Goal: Task Accomplishment & Management: Use online tool/utility

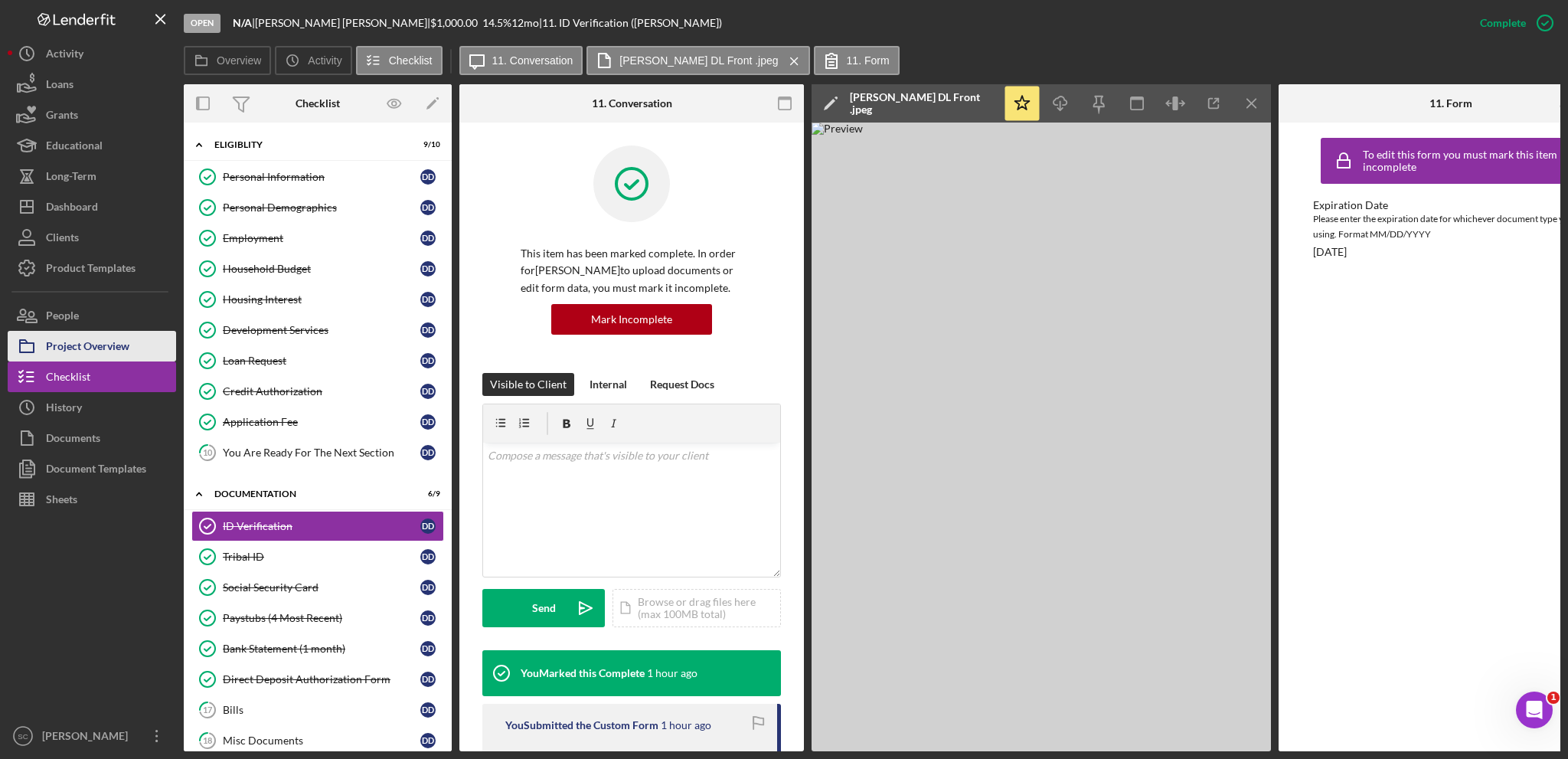
click at [104, 339] on div "Project Overview" at bounding box center [87, 347] width 84 height 34
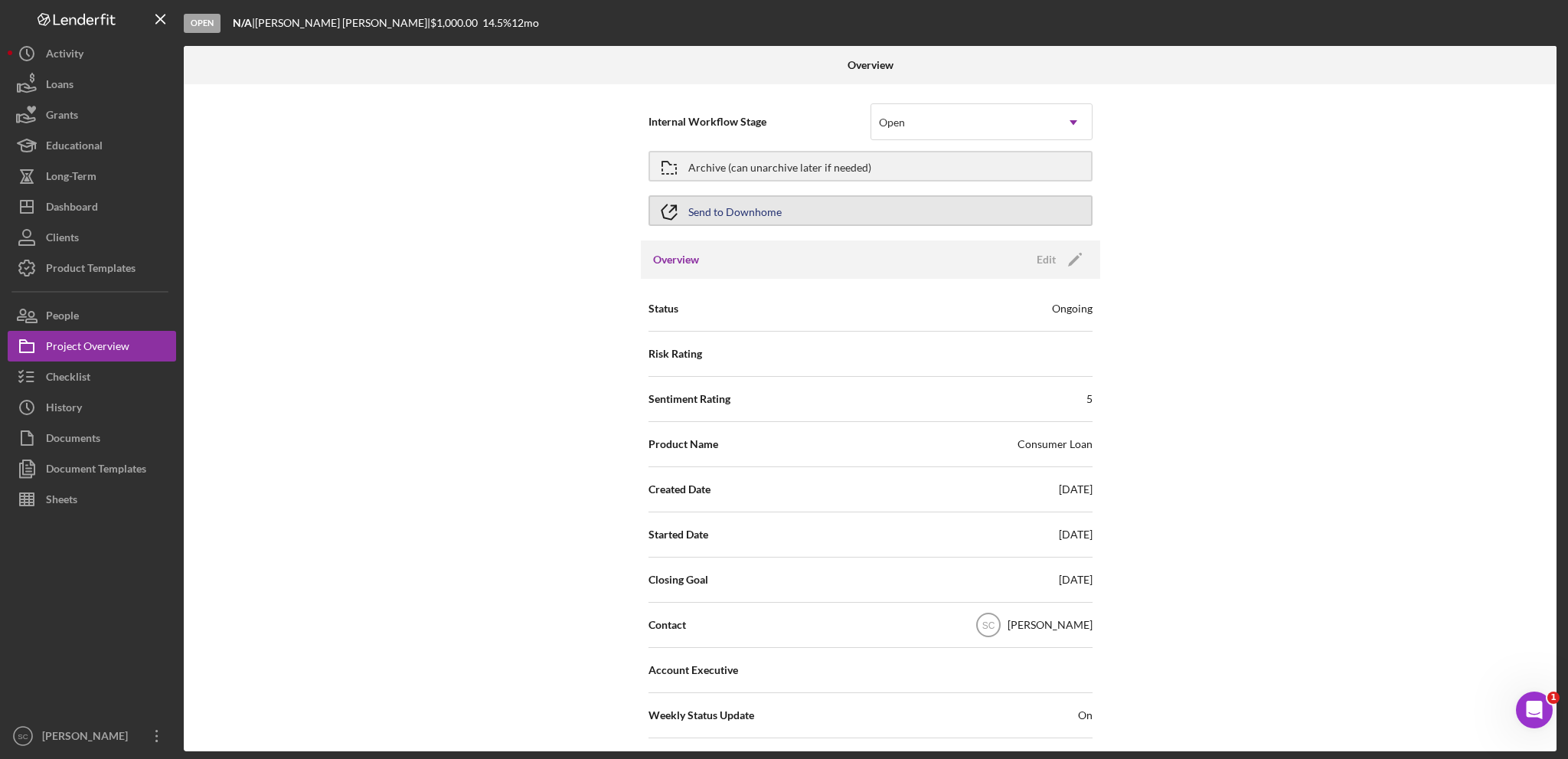
click at [725, 205] on div "Send to Downhome" at bounding box center [735, 210] width 93 height 27
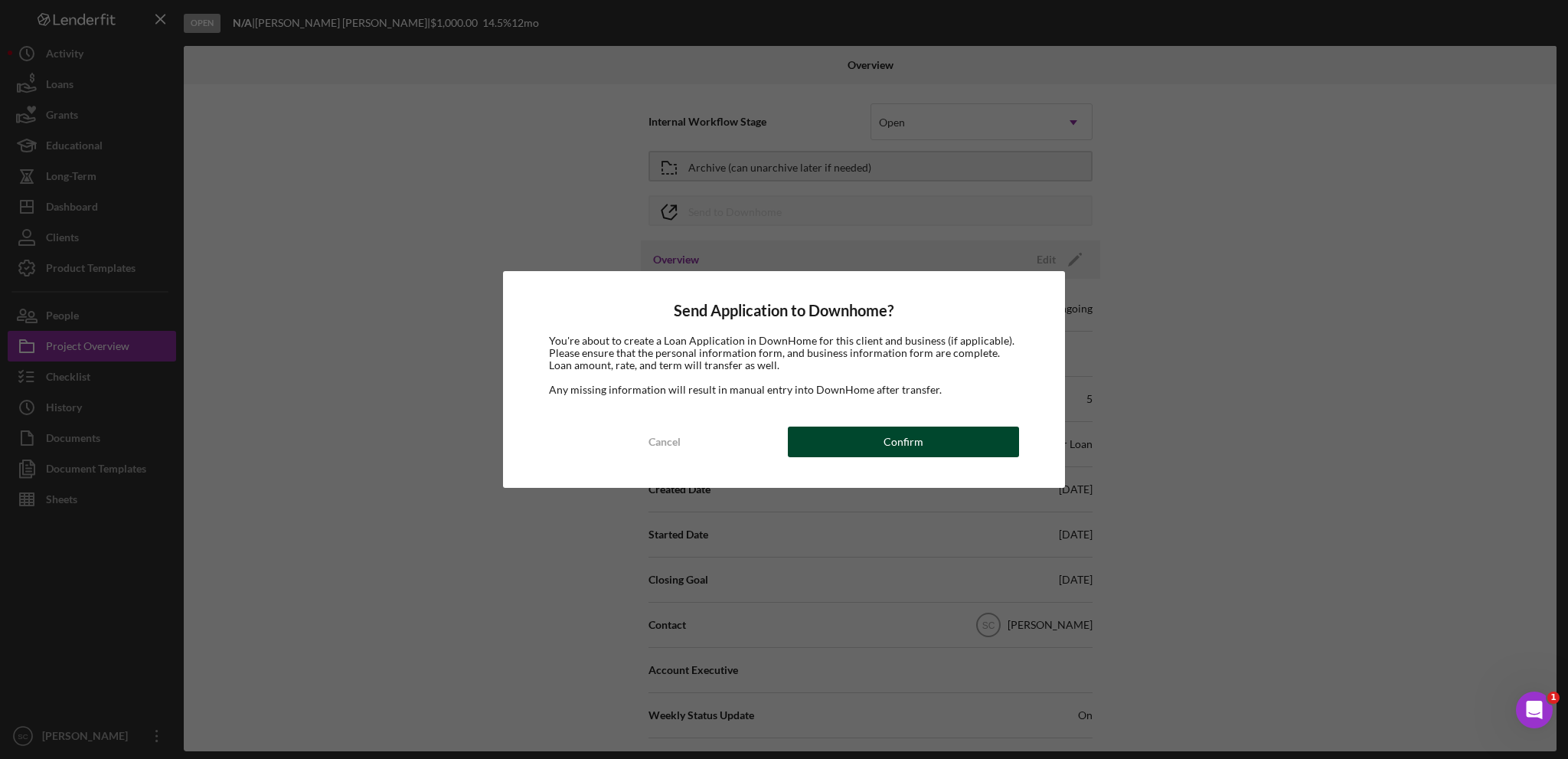
click at [925, 435] on button "Confirm" at bounding box center [903, 442] width 231 height 31
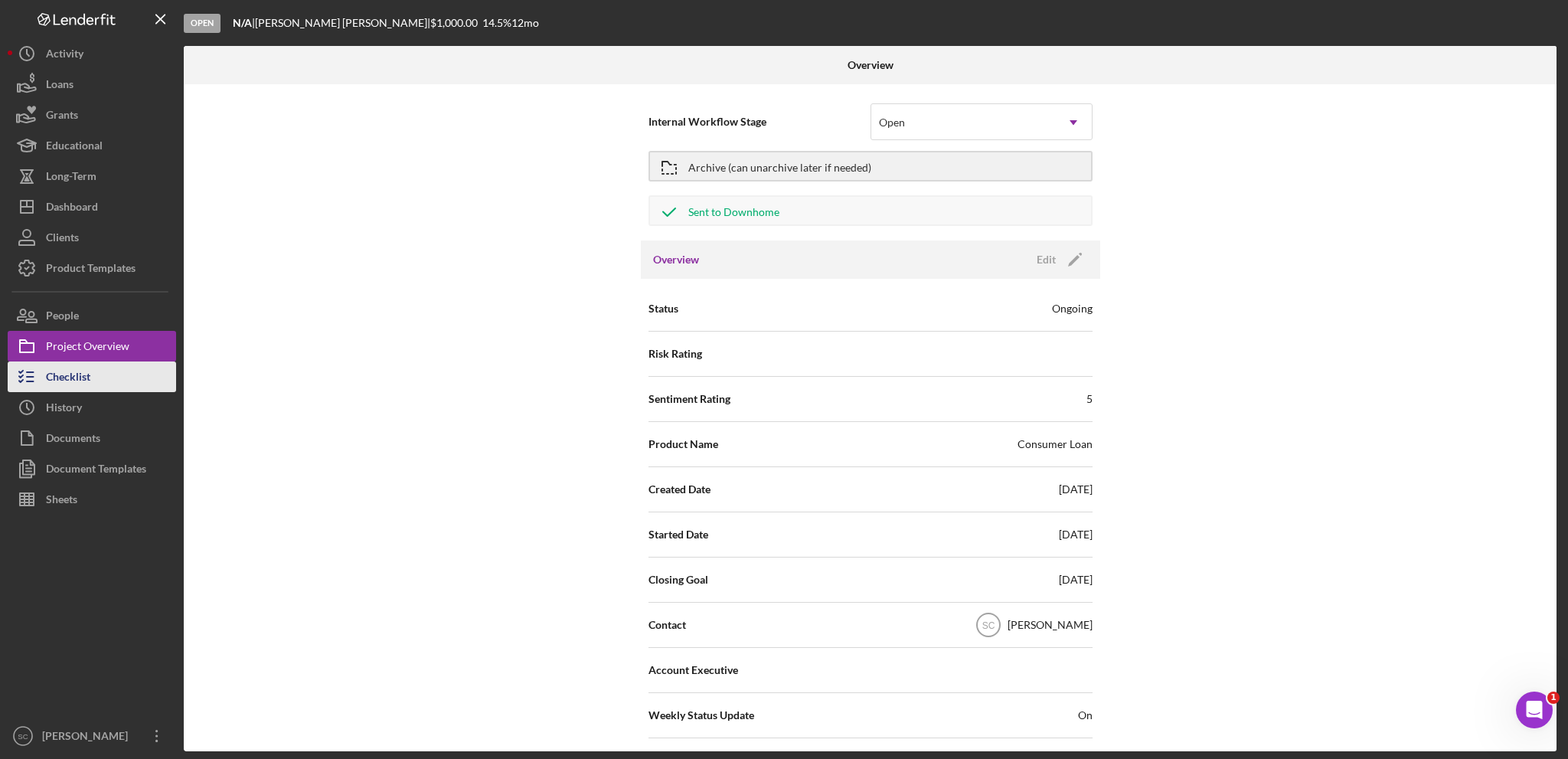
click at [78, 384] on div "Checklist" at bounding box center [68, 378] width 44 height 34
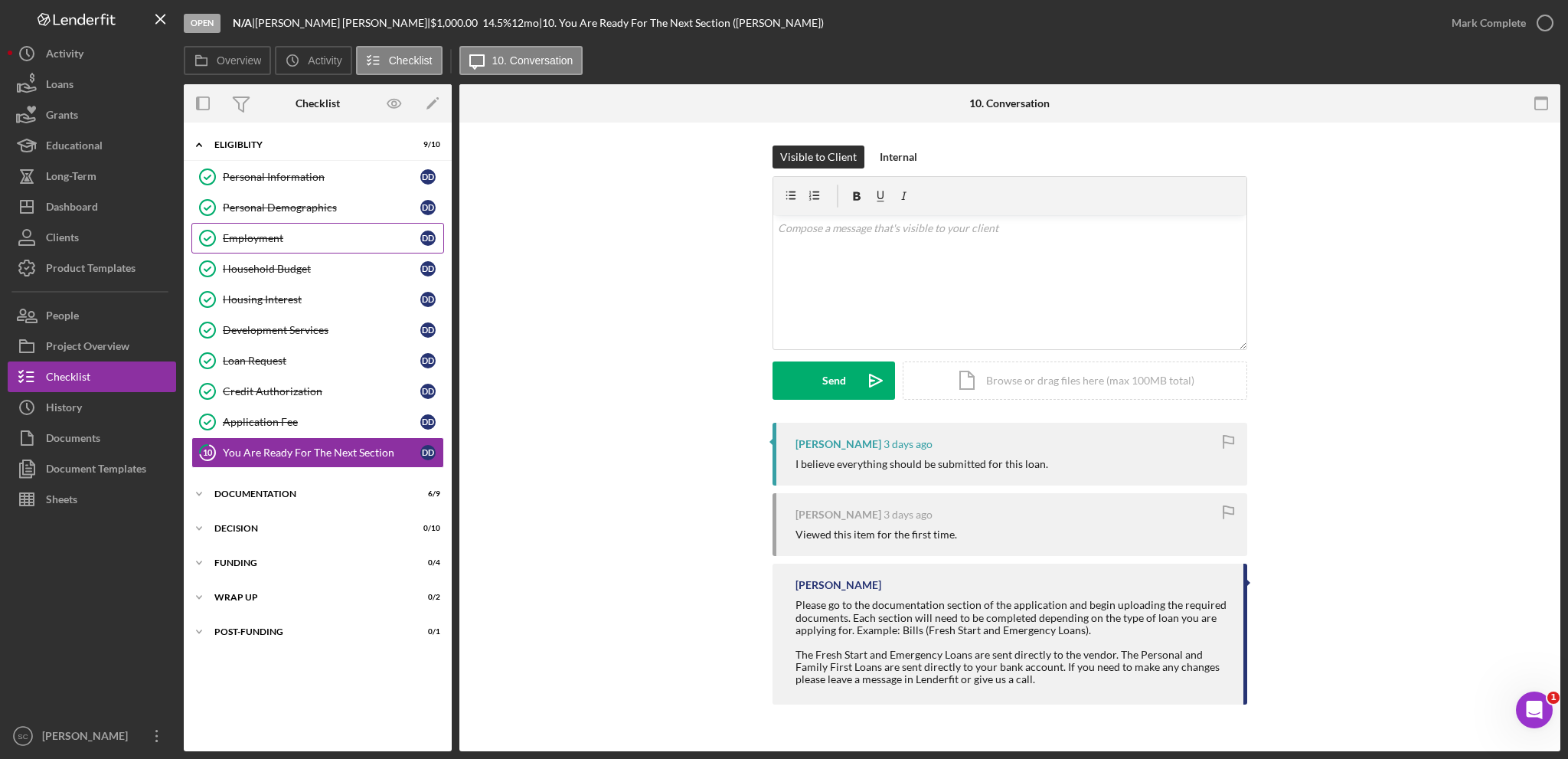
click at [283, 248] on link "Employment Employment D D" at bounding box center [317, 238] width 253 height 31
